Goal: Transaction & Acquisition: Purchase product/service

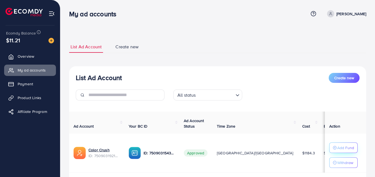
click at [345, 148] on p "Add Fund" at bounding box center [345, 147] width 17 height 7
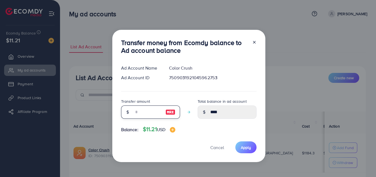
click at [144, 114] on input "number" at bounding box center [148, 111] width 28 height 13
type input "*"
type input "****"
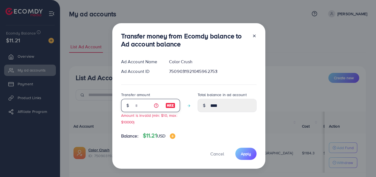
type input "**"
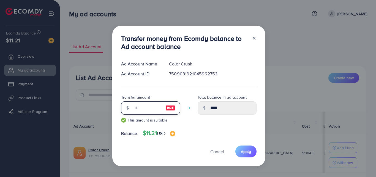
type input "*****"
type input "**"
click at [248, 151] on span "Apply" at bounding box center [246, 151] width 10 height 6
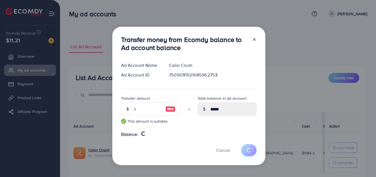
type input "****"
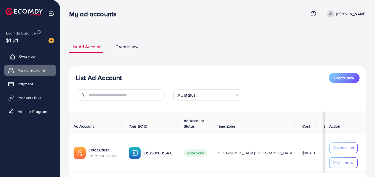
click at [33, 58] on span "Overview" at bounding box center [27, 56] width 17 height 6
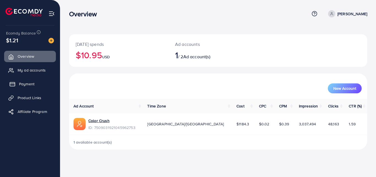
click at [38, 88] on link "Payment" at bounding box center [30, 83] width 52 height 11
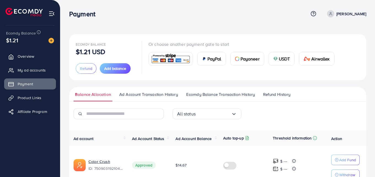
click at [283, 58] on span "USDT" at bounding box center [284, 58] width 11 height 7
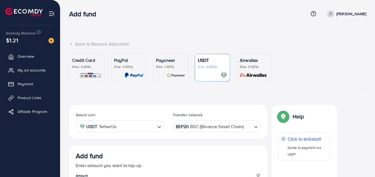
scroll to position [98, 0]
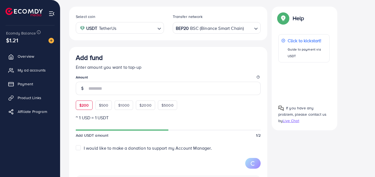
click at [83, 104] on div "Add fund Enter amount you want to top-up Amount $200 $500 $1000 $2000 $5000" at bounding box center [168, 81] width 185 height 56
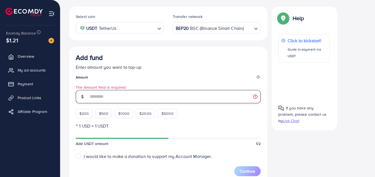
click at [139, 90] on input "number" at bounding box center [174, 96] width 172 height 13
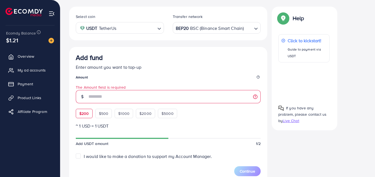
click at [88, 115] on span "$200" at bounding box center [84, 113] width 10 height 6
type input "***"
click at [88, 115] on span "$200" at bounding box center [84, 113] width 10 height 6
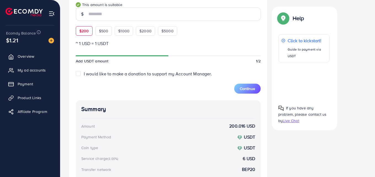
scroll to position [145, 0]
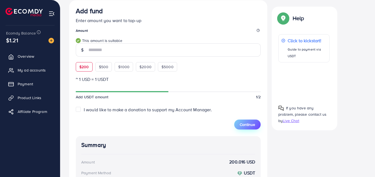
click at [250, 125] on span "Continue" at bounding box center [247, 124] width 15 height 6
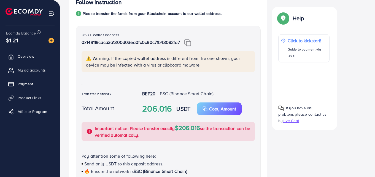
scroll to position [111, 0]
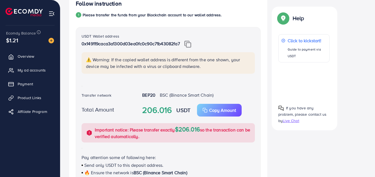
click at [190, 46] on img at bounding box center [187, 43] width 7 height 7
click at [216, 109] on p "Copy Amount" at bounding box center [222, 110] width 27 height 7
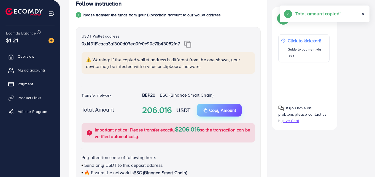
click at [210, 109] on p "Copy Amount" at bounding box center [222, 110] width 27 height 7
click at [220, 112] on p "Copy Amount" at bounding box center [222, 110] width 27 height 7
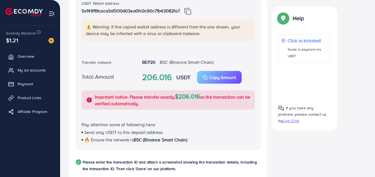
scroll to position [144, 0]
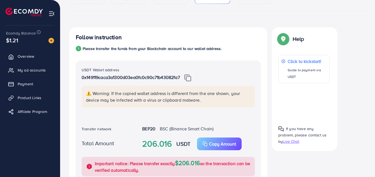
click at [183, 152] on div "Total Amount 206.016 USDT Copy Amount Copy Important notice: Please transfer ex…" at bounding box center [168, 156] width 182 height 39
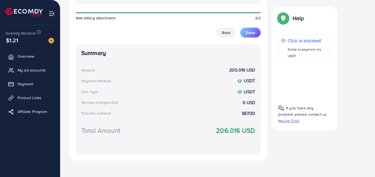
scroll to position [368, 0]
click at [31, 56] on span "Overview" at bounding box center [27, 56] width 17 height 6
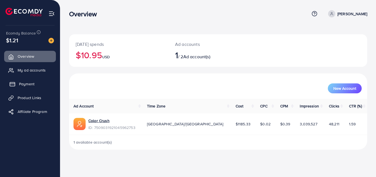
click at [37, 89] on link "Payment" at bounding box center [30, 83] width 52 height 11
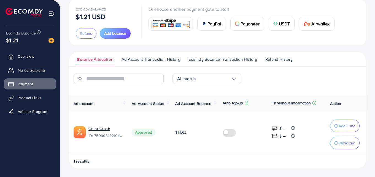
scroll to position [35, 0]
click at [209, 59] on span "Ecomdy Balance Transaction History" at bounding box center [222, 59] width 69 height 6
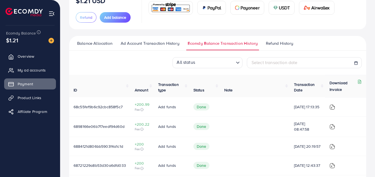
scroll to position [52, 0]
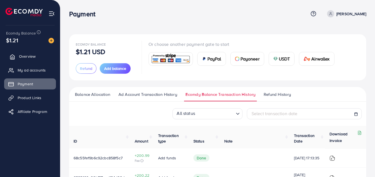
click at [28, 59] on span "Overview" at bounding box center [27, 56] width 17 height 6
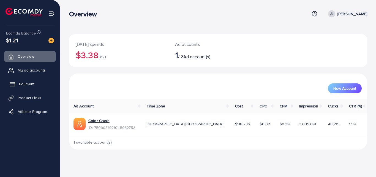
click at [39, 86] on link "Payment" at bounding box center [30, 83] width 52 height 11
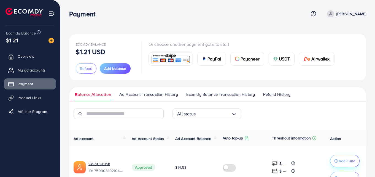
click at [349, 159] on p "Add Fund" at bounding box center [347, 160] width 17 height 7
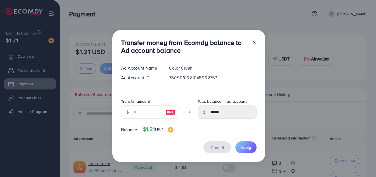
click at [223, 144] on button "Cancel" at bounding box center [218, 147] width 28 height 12
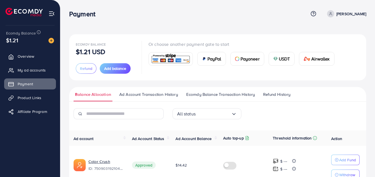
click at [213, 96] on span "Ecomdy Balance Transaction History" at bounding box center [220, 94] width 69 height 6
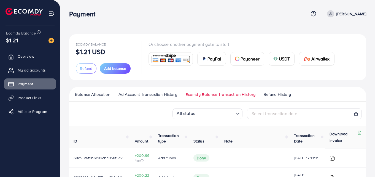
click at [280, 60] on span "USDT" at bounding box center [284, 58] width 11 height 7
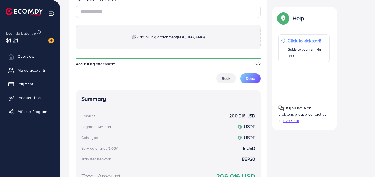
scroll to position [323, 0]
click at [152, 41] on p "Add billing attachment (PDF, JPG, PNG)" at bounding box center [168, 37] width 185 height 25
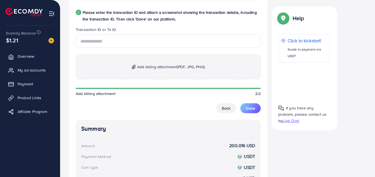
scroll to position [293, 0]
